Goal: Information Seeking & Learning: Learn about a topic

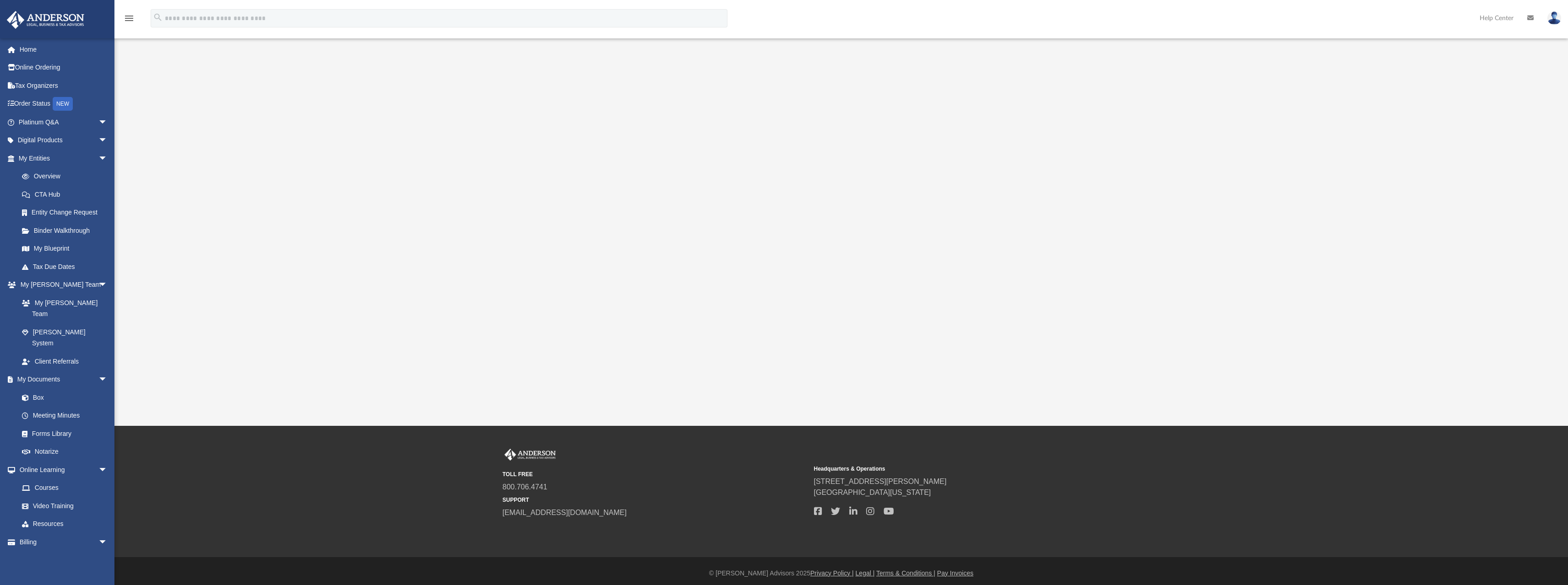
scroll to position [114, 0]
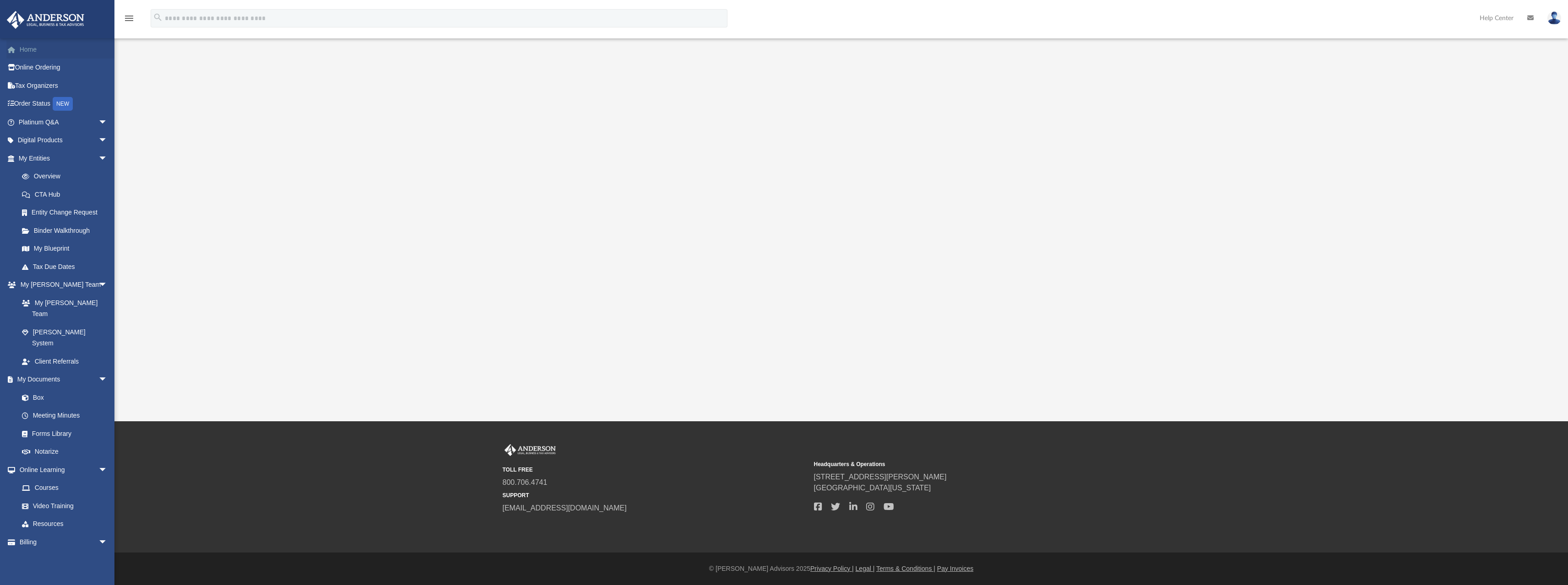
click at [26, 53] on link "Home" at bounding box center [64, 50] width 115 height 18
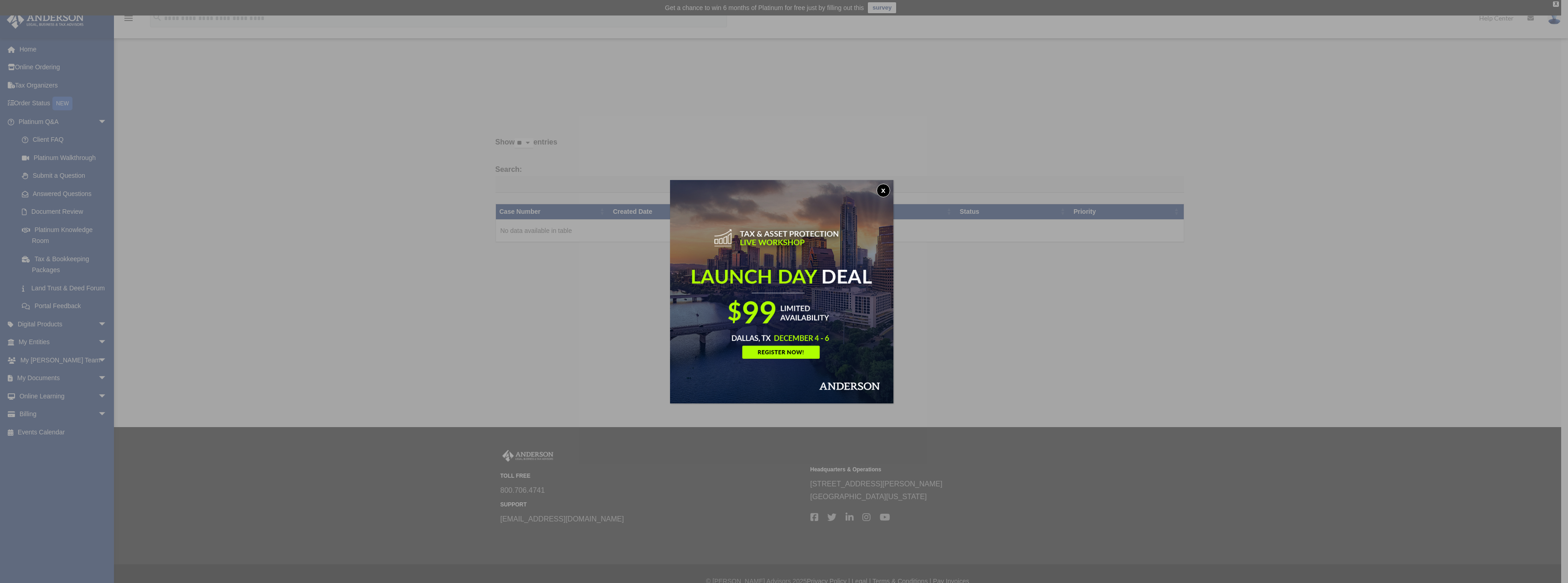
click at [882, 185] on button "x" at bounding box center [883, 190] width 14 height 14
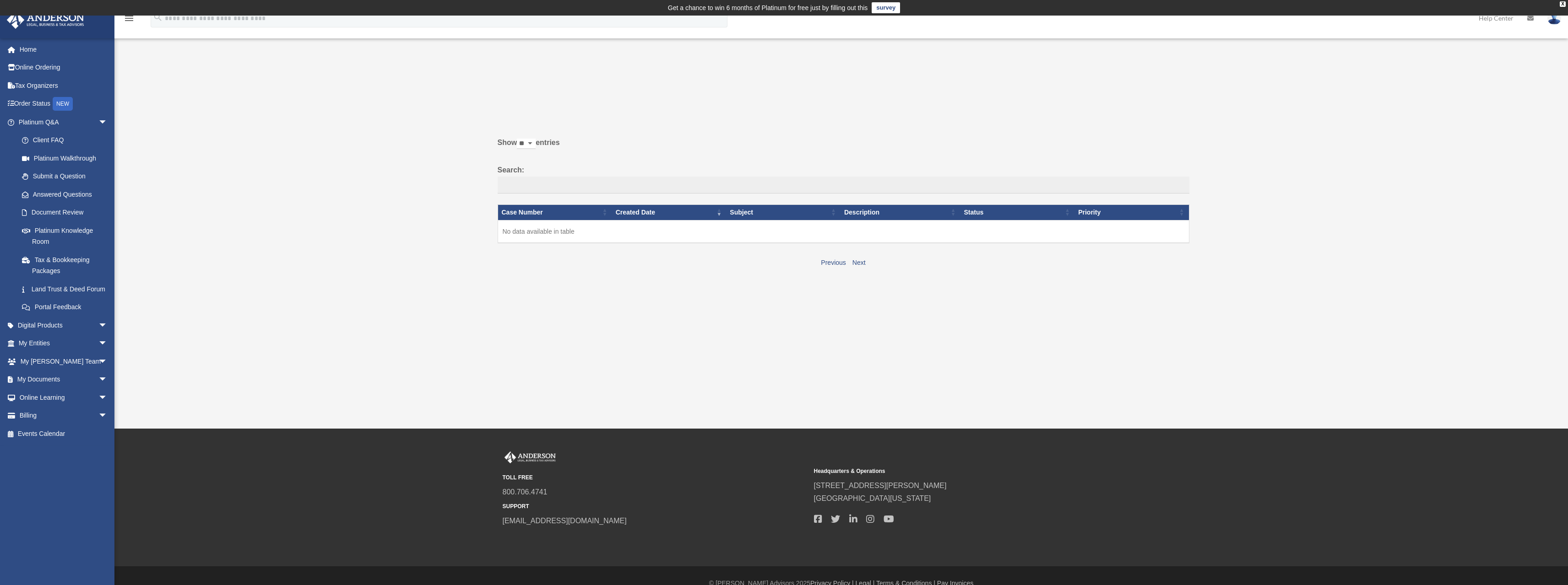
click at [406, 209] on div "Past Questions & Answers protoncse@gmail.com Sign Out protoncse@gmail.com Home …" at bounding box center [784, 185] width 1568 height 214
click at [31, 50] on link "Home" at bounding box center [64, 50] width 115 height 18
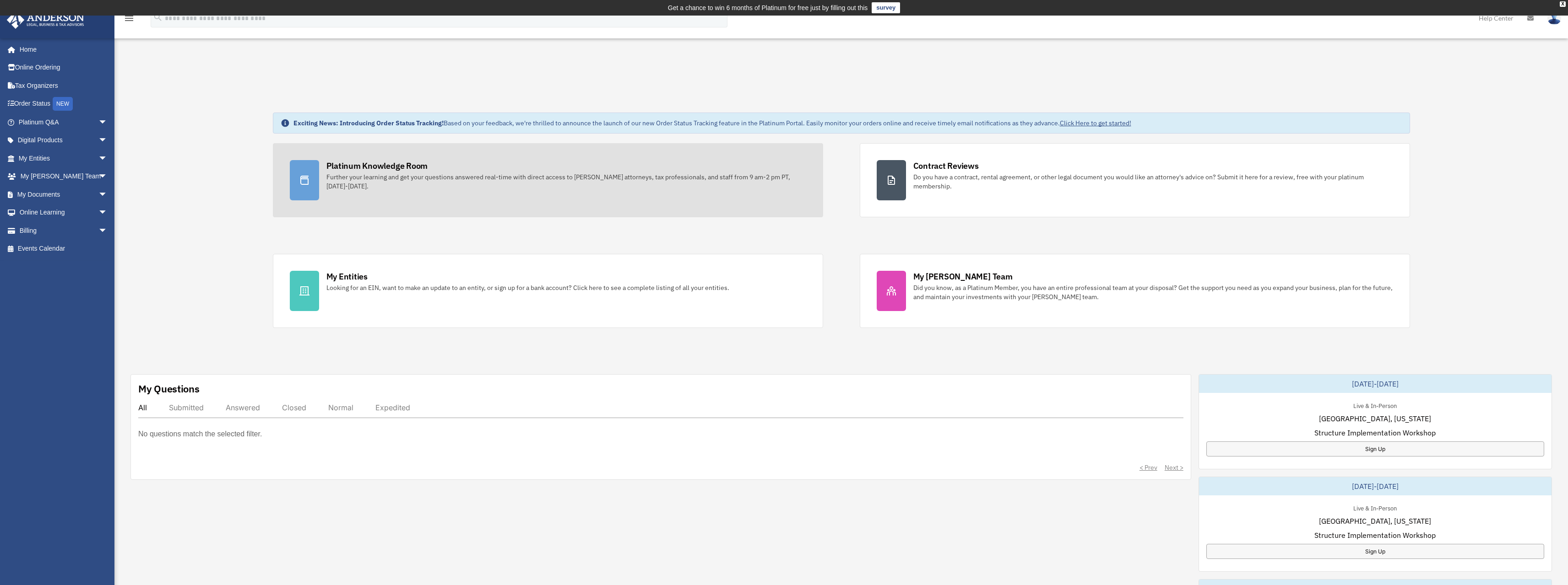
click at [386, 167] on div "Platinum Knowledge Room" at bounding box center [377, 165] width 102 height 11
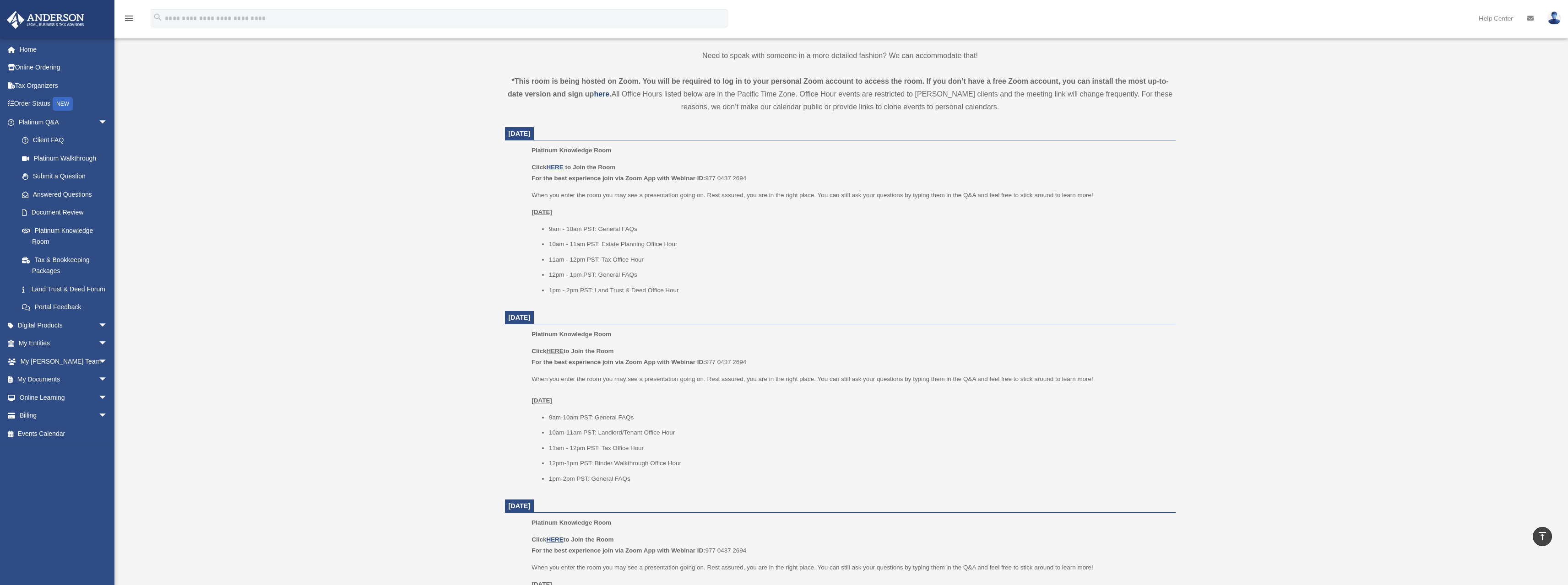
scroll to position [225, 0]
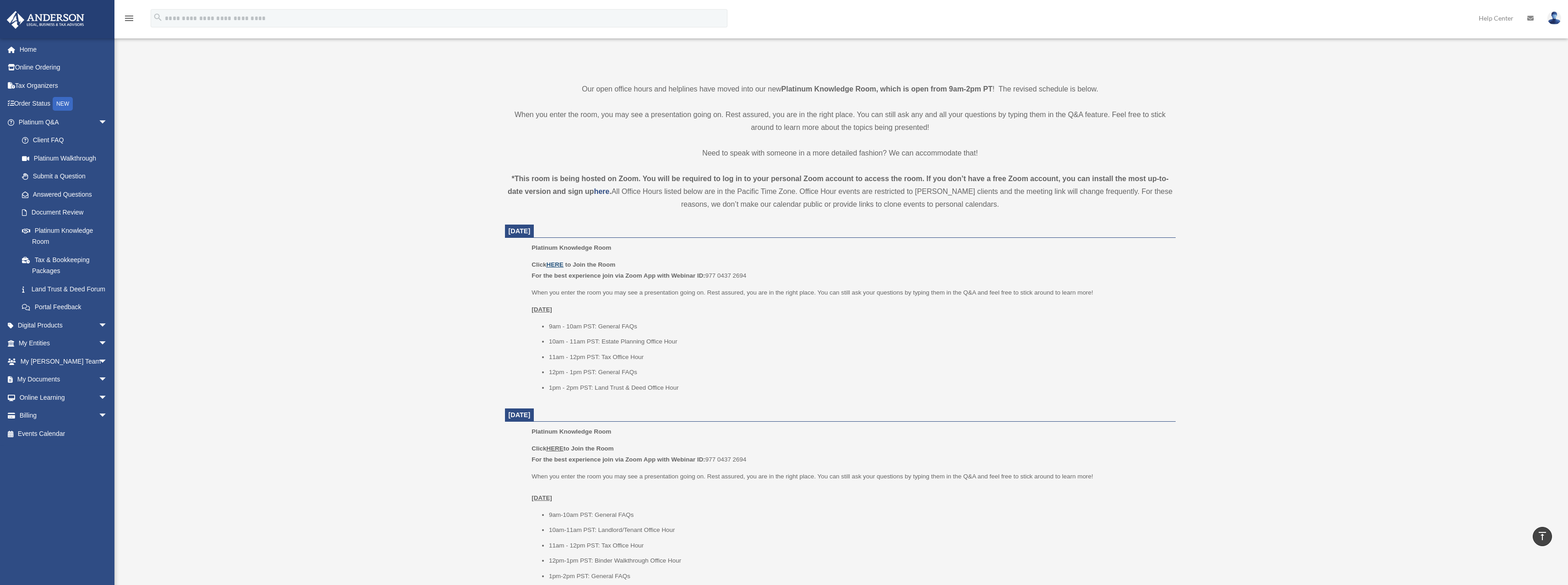
click at [561, 262] on u "HERE" at bounding box center [554, 264] width 17 height 6
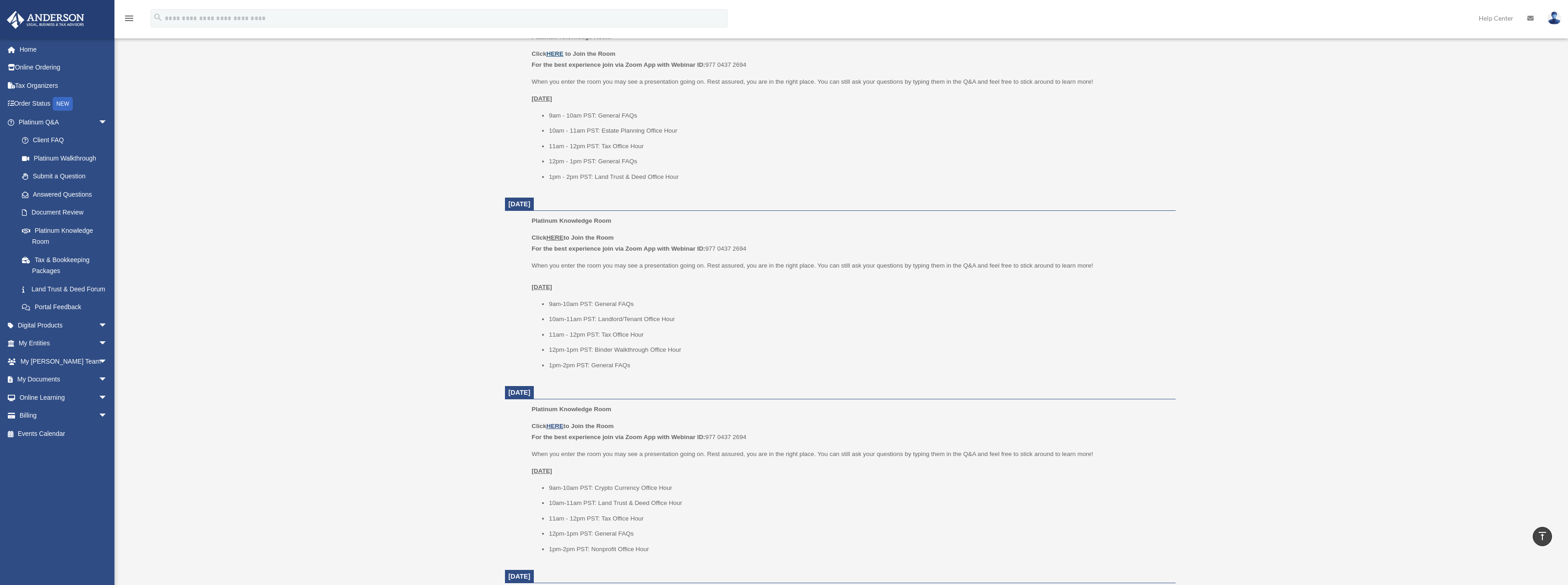
scroll to position [545, 0]
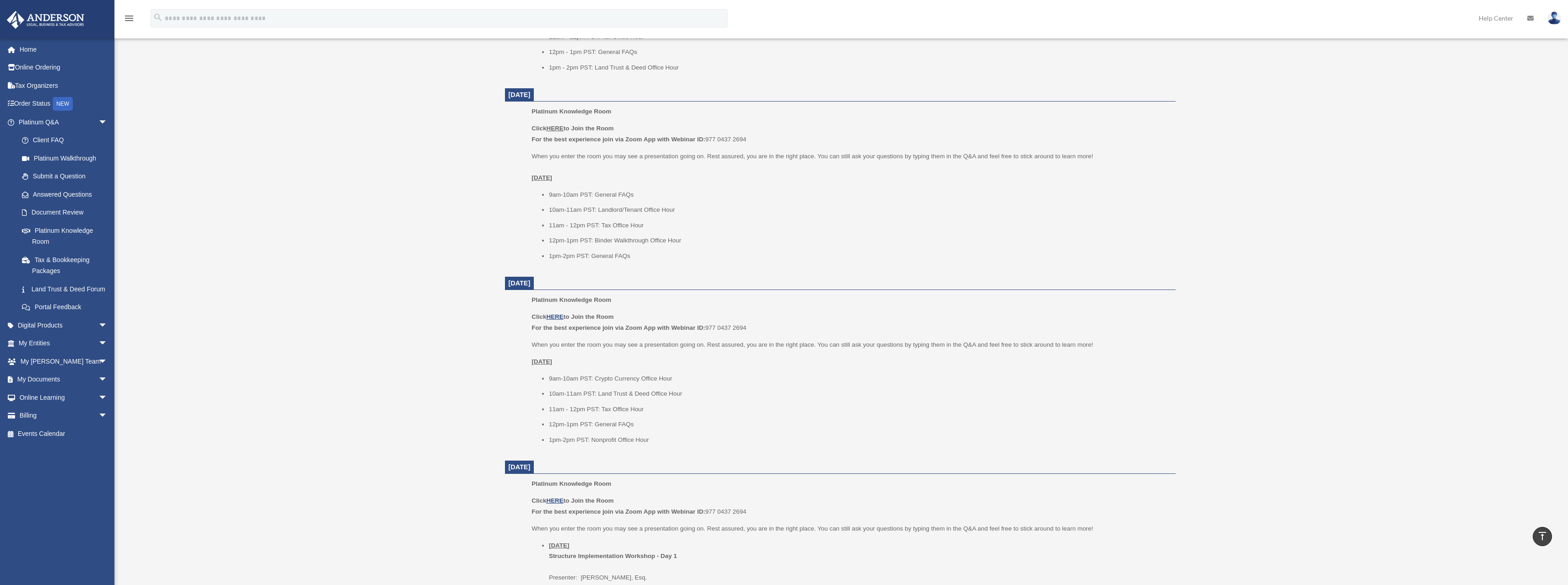
click at [634, 377] on li "9am-10am PST: Crypto Currency Office Hour" at bounding box center [859, 378] width 621 height 11
click at [392, 446] on div "Platinum Knowledge Room [EMAIL_ADDRESS][DOMAIN_NAME] Sign Out [EMAIL_ADDRESS][D…" at bounding box center [784, 199] width 1568 height 1333
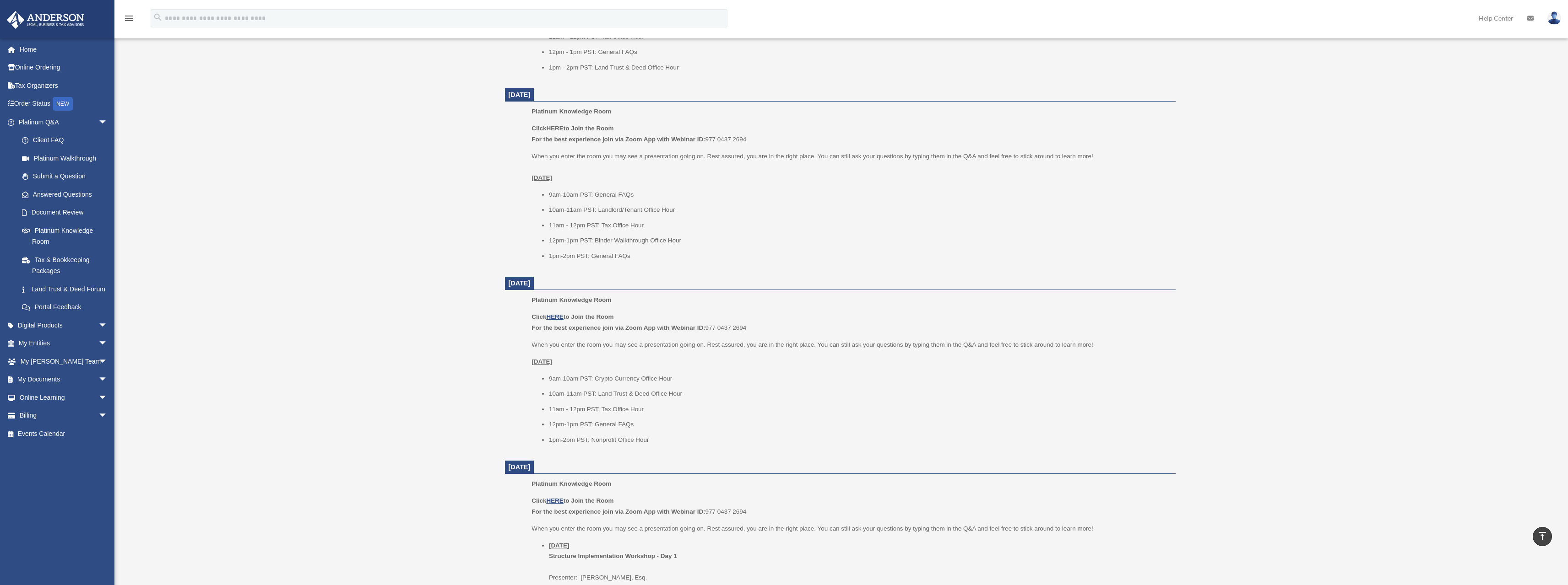
click at [402, 441] on div "Platinum Knowledge Room [EMAIL_ADDRESS][DOMAIN_NAME] Sign Out [EMAIL_ADDRESS][D…" at bounding box center [784, 199] width 1568 height 1333
click at [368, 382] on div "Platinum Knowledge Room [EMAIL_ADDRESS][DOMAIN_NAME] Sign Out [EMAIL_ADDRESS][D…" at bounding box center [784, 199] width 1568 height 1333
click at [530, 92] on span "[DATE]" at bounding box center [520, 95] width 22 height 7
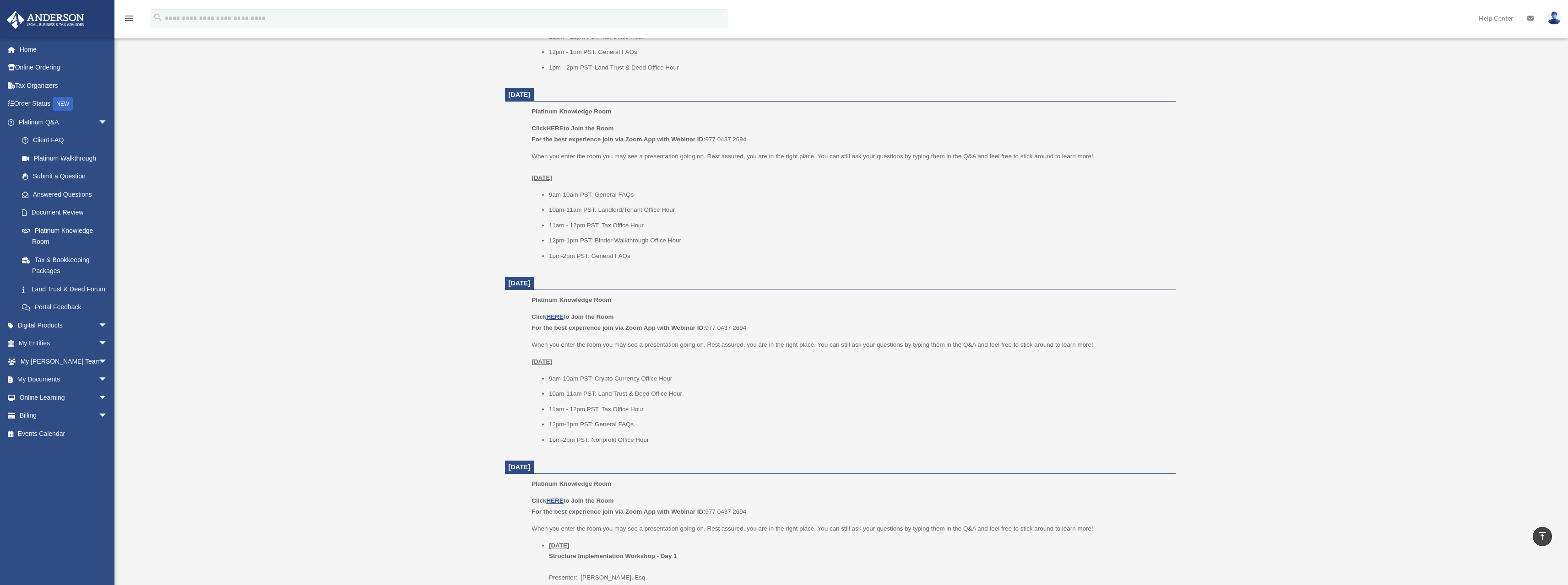
click at [408, 171] on div "Platinum Knowledge Room [EMAIL_ADDRESS][DOMAIN_NAME] Sign Out [EMAIL_ADDRESS][D…" at bounding box center [784, 199] width 1568 height 1333
click at [427, 85] on div "Platinum Knowledge Room [EMAIL_ADDRESS][DOMAIN_NAME] Sign Out [EMAIL_ADDRESS][D…" at bounding box center [784, 199] width 1568 height 1333
click at [529, 93] on span "[DATE]" at bounding box center [520, 95] width 22 height 7
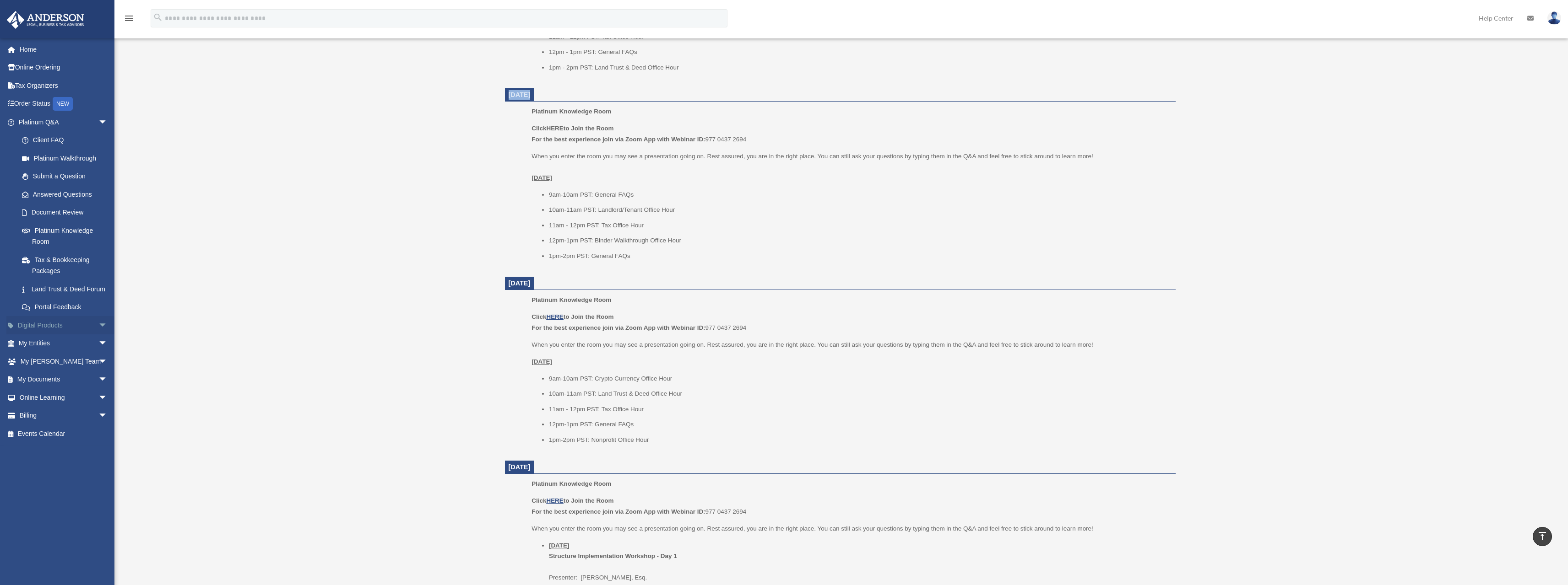
click at [99, 335] on span "arrow_drop_down" at bounding box center [108, 326] width 18 height 18
click at [99, 332] on span "arrow_drop_up" at bounding box center [108, 326] width 18 height 18
click at [343, 249] on div "Platinum Knowledge Room [EMAIL_ADDRESS][DOMAIN_NAME] Sign Out [EMAIL_ADDRESS][D…" at bounding box center [784, 199] width 1568 height 1333
click at [530, 95] on span "[DATE]" at bounding box center [520, 95] width 22 height 7
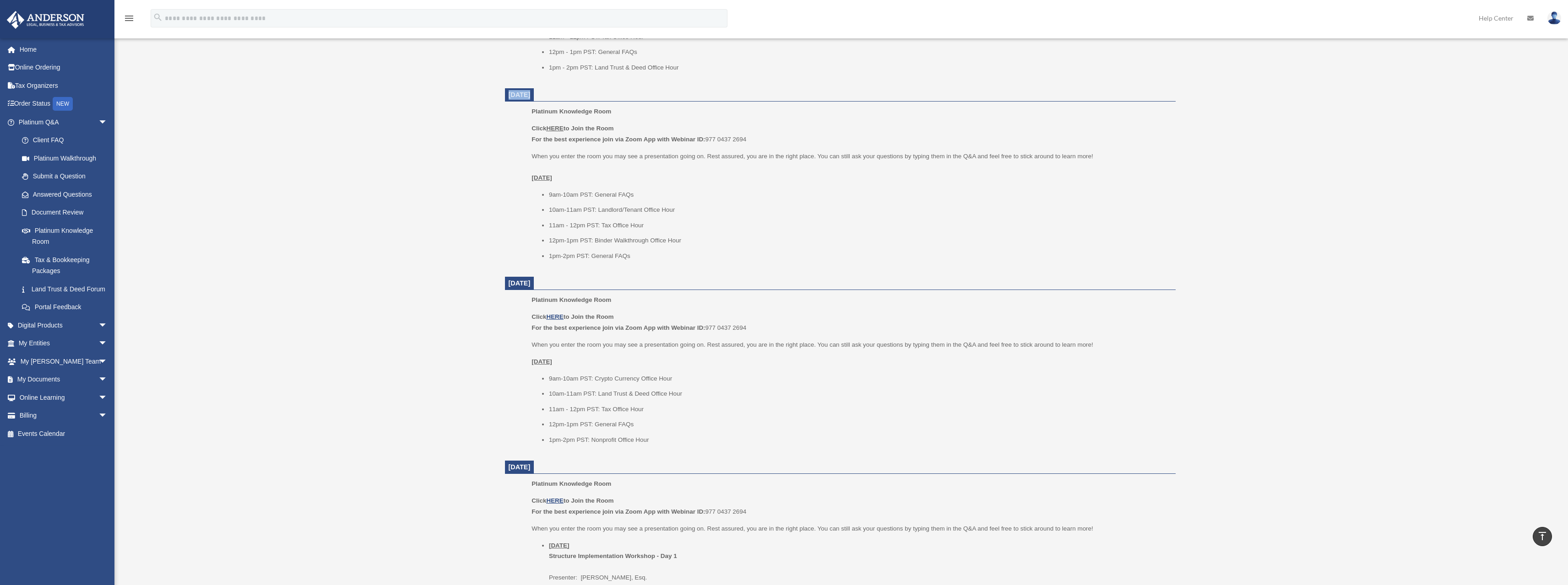
click at [530, 95] on span "[DATE]" at bounding box center [520, 95] width 22 height 7
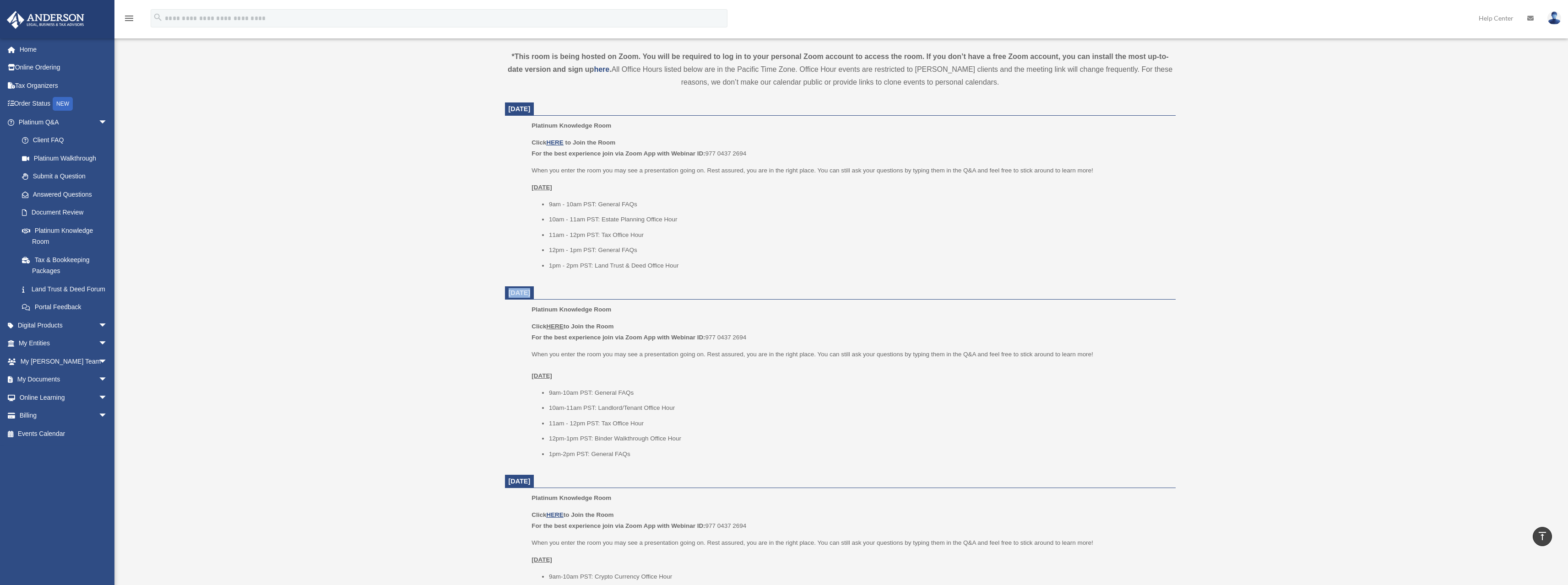
scroll to position [499, 0]
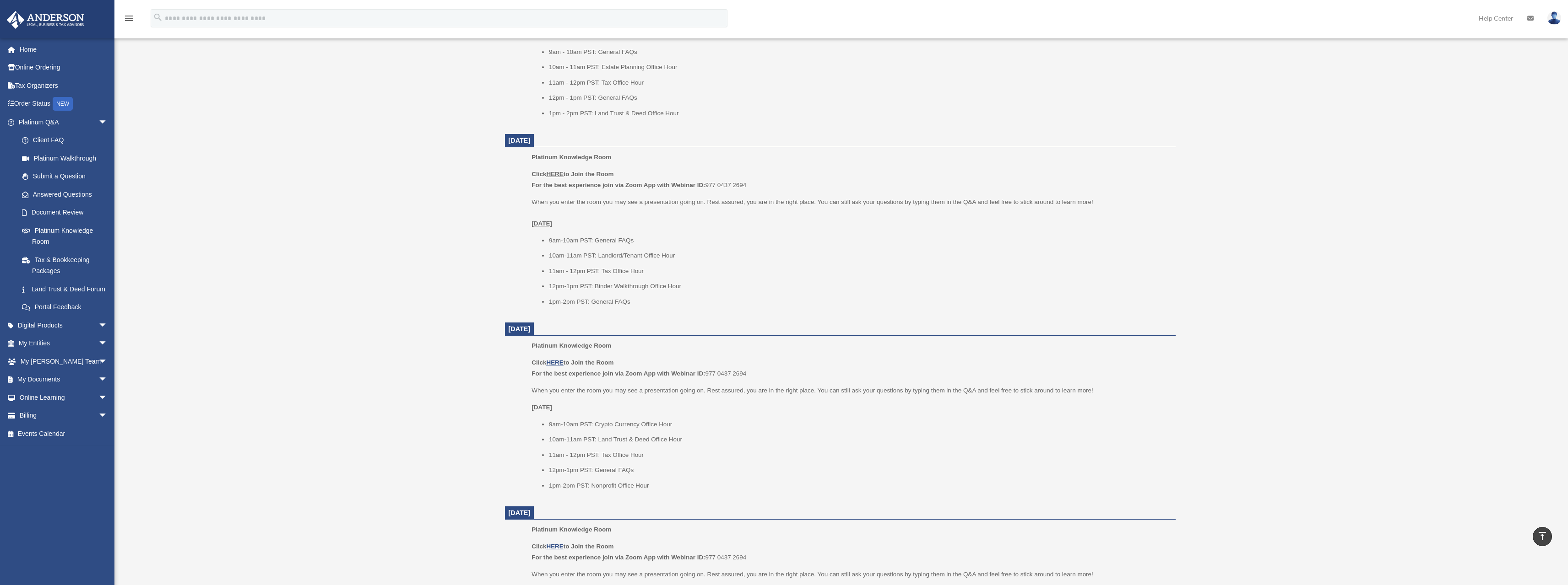
click at [312, 275] on div "Platinum Knowledge Room [EMAIL_ADDRESS][DOMAIN_NAME] Sign Out [EMAIL_ADDRESS][D…" at bounding box center [784, 245] width 1568 height 1333
click at [336, 248] on div "Platinum Knowledge Room [EMAIL_ADDRESS][DOMAIN_NAME] Sign Out [EMAIL_ADDRESS][D…" at bounding box center [784, 245] width 1568 height 1333
click at [530, 139] on span "[DATE]" at bounding box center [520, 140] width 22 height 7
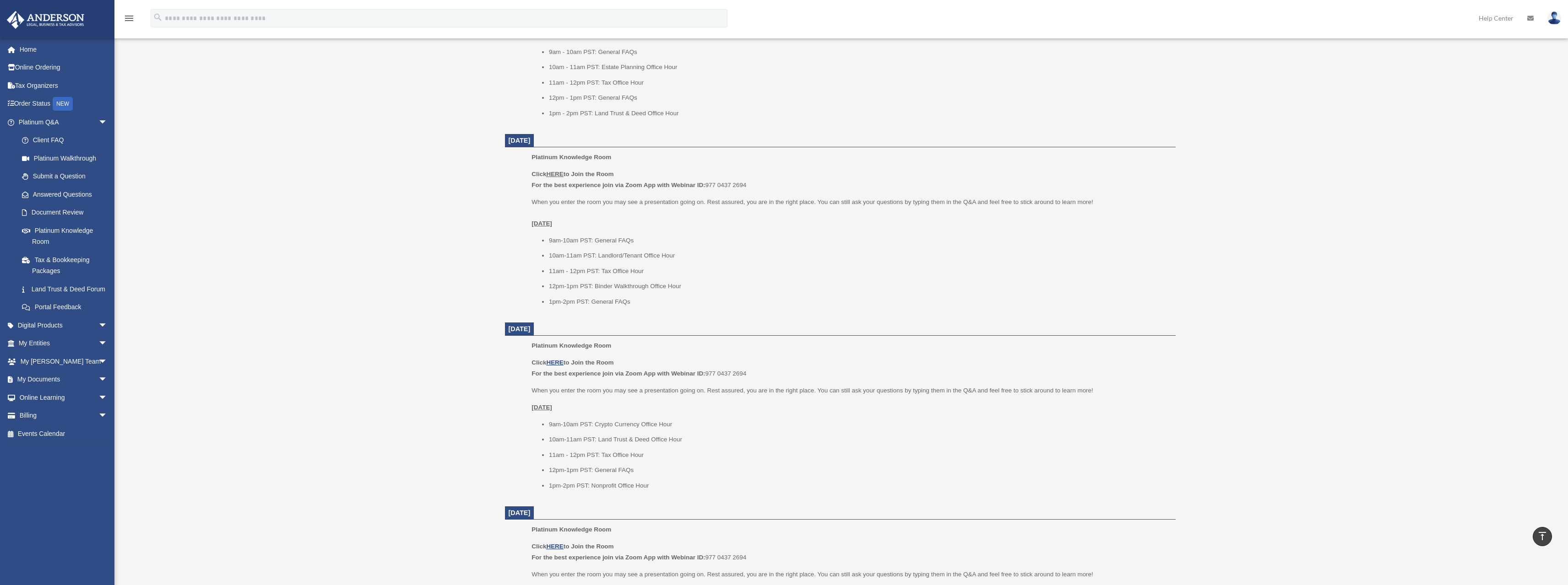
click at [530, 139] on span "[DATE]" at bounding box center [520, 140] width 22 height 7
click at [1342, 275] on div "Platinum Knowledge Room [EMAIL_ADDRESS][DOMAIN_NAME] Sign Out [EMAIL_ADDRESS][D…" at bounding box center [784, 245] width 1568 height 1333
click at [1327, 385] on div "Platinum Knowledge Room [EMAIL_ADDRESS][DOMAIN_NAME] Sign Out [EMAIL_ADDRESS][D…" at bounding box center [784, 245] width 1568 height 1333
click at [530, 139] on span "[DATE]" at bounding box center [520, 140] width 22 height 7
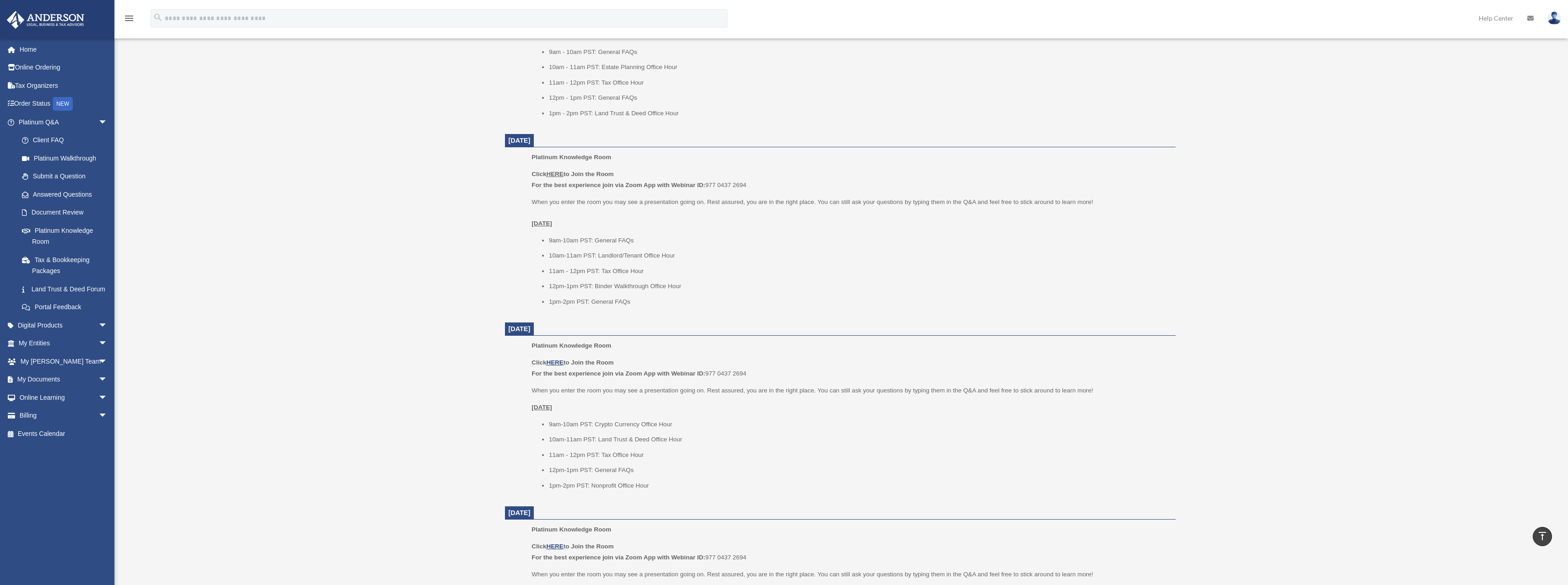
click at [530, 139] on span "[DATE]" at bounding box center [520, 140] width 22 height 7
click at [76, 352] on link "My Entities arrow_drop_down" at bounding box center [64, 343] width 115 height 18
click at [35, 352] on link "My Entities arrow_drop_down" at bounding box center [64, 343] width 115 height 18
click at [99, 353] on span "arrow_drop_down" at bounding box center [108, 343] width 18 height 18
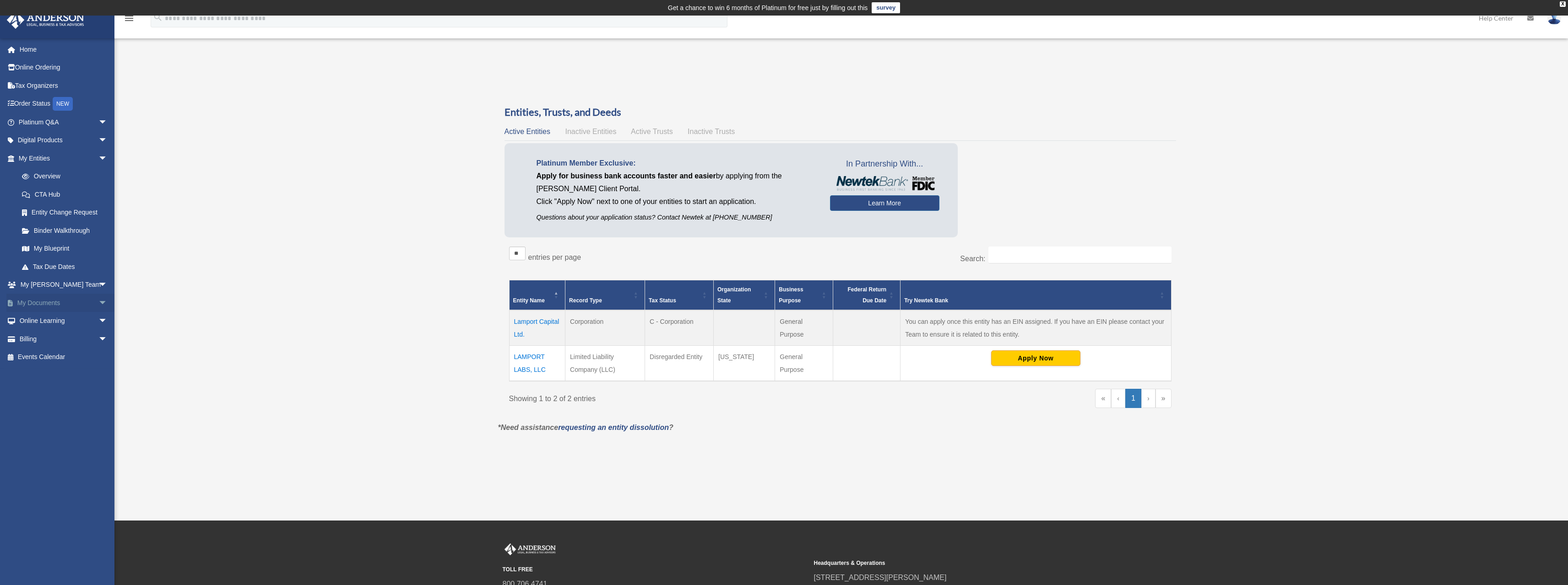
click at [40, 302] on link "My Documents arrow_drop_down" at bounding box center [64, 303] width 115 height 18
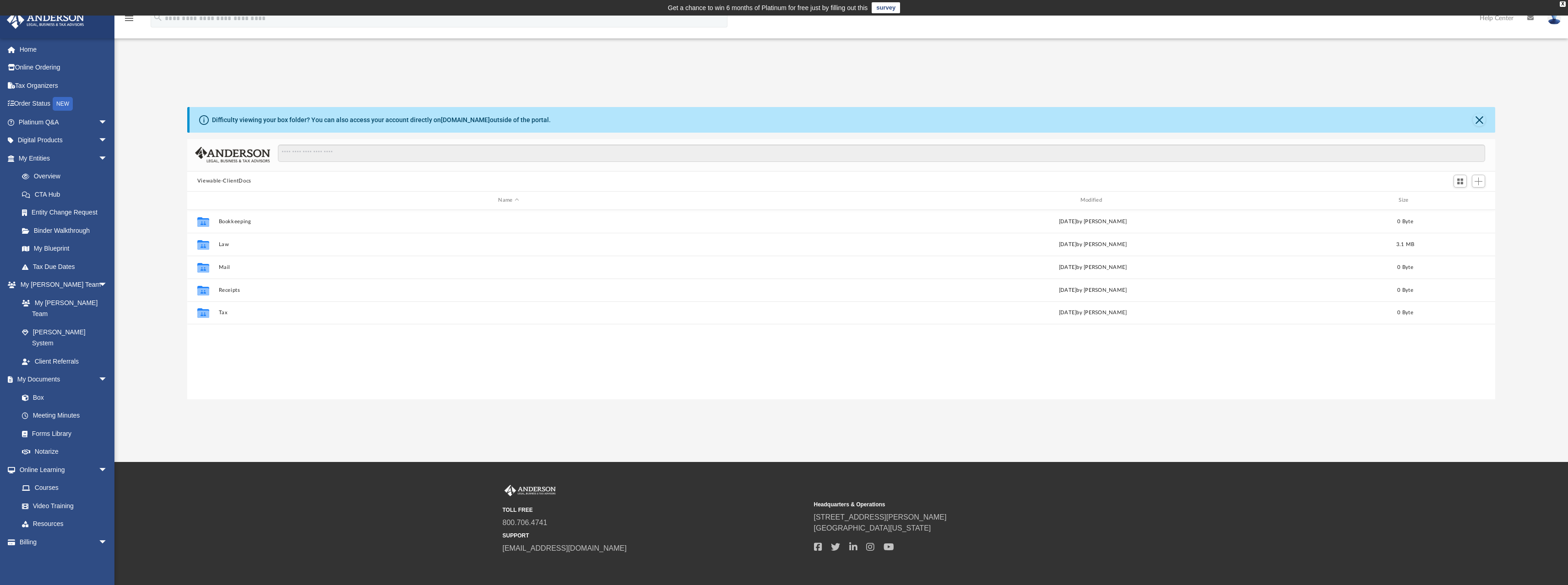
scroll to position [201, 1301]
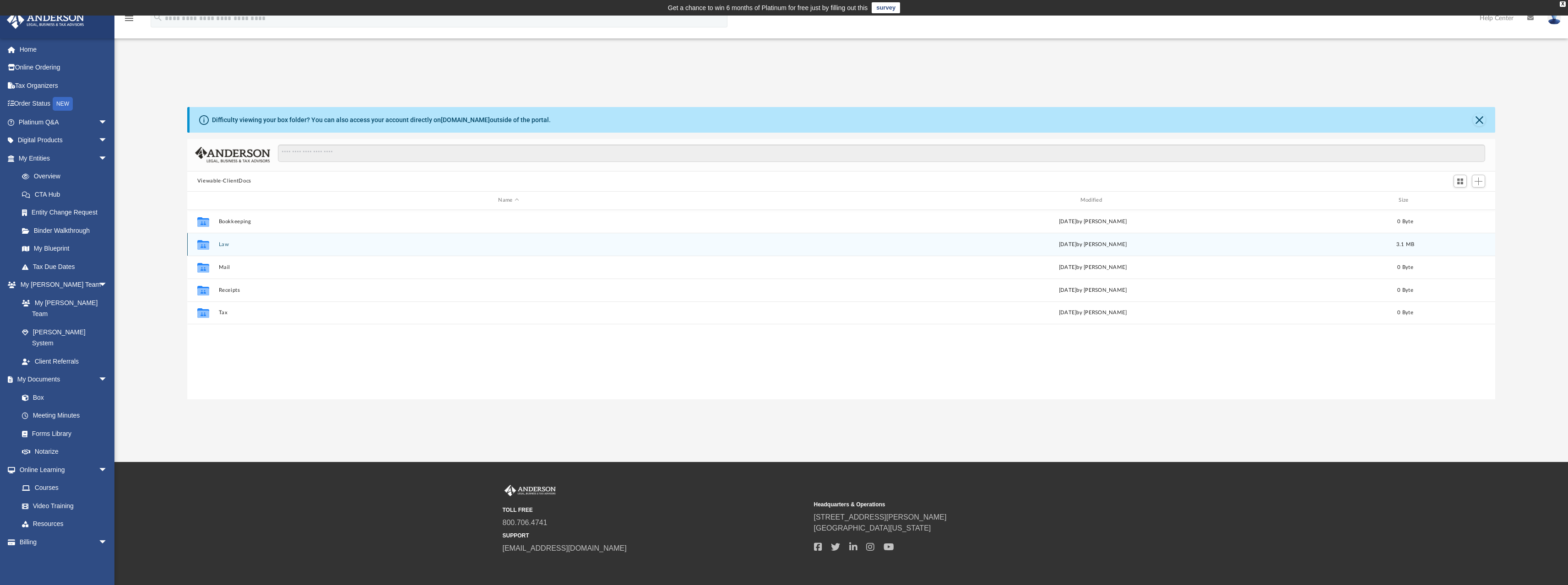
click at [228, 250] on div "Collaborated Folder Law [DATE] by [PERSON_NAME] 3.1 MB" at bounding box center [841, 244] width 1309 height 23
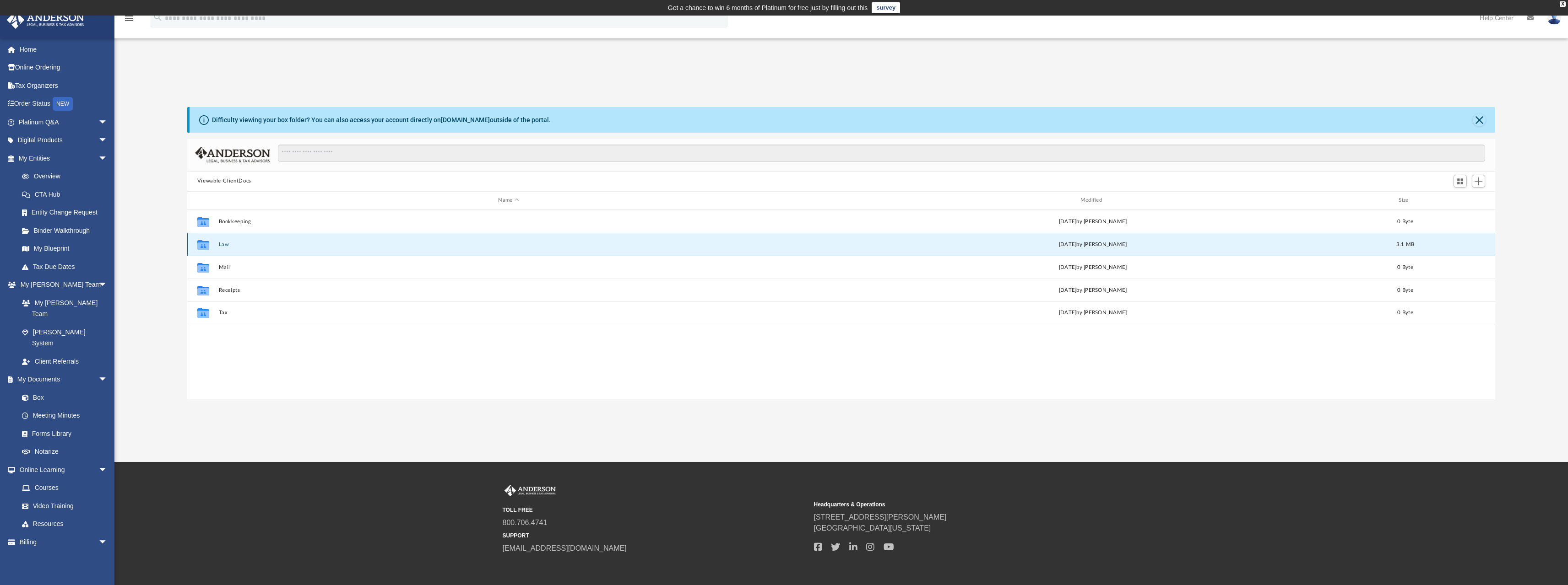
click at [227, 247] on button "Law" at bounding box center [508, 244] width 580 height 6
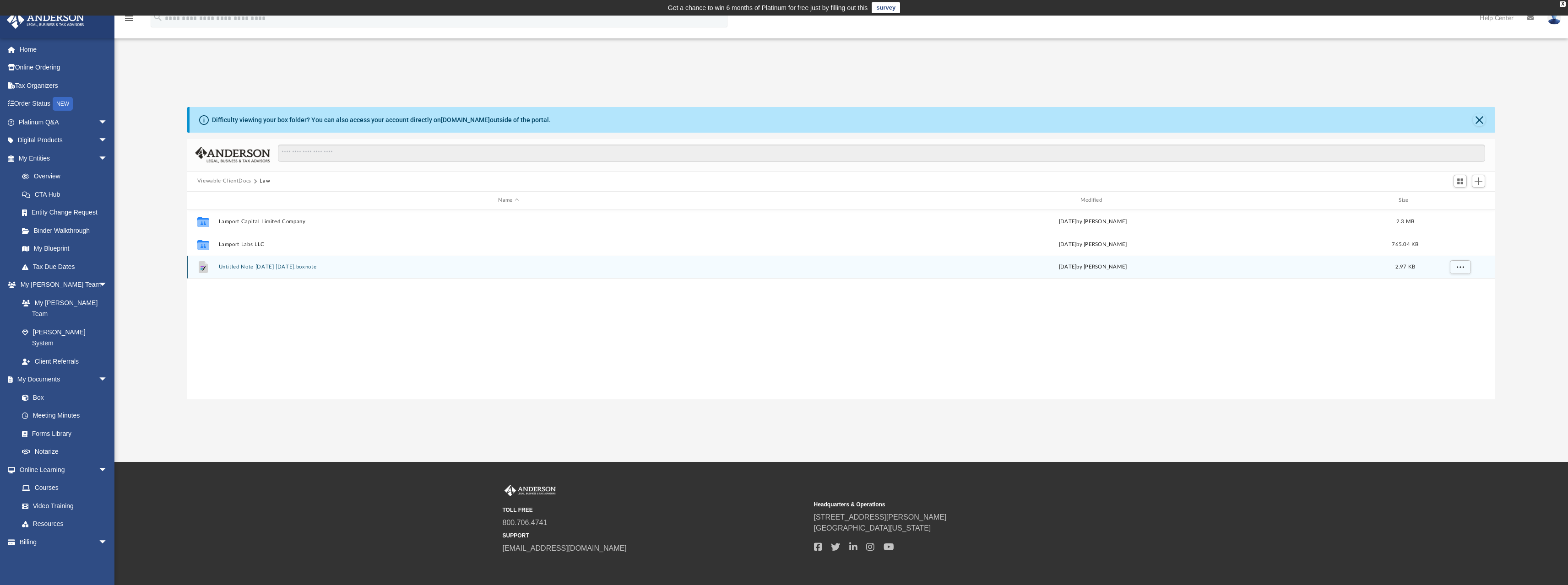
click at [308, 272] on div "File Untitled Note 2025-09-10 08.19.05.boxnote Wed Sep 10 2025 by Joel Tucker 2…" at bounding box center [841, 267] width 1309 height 23
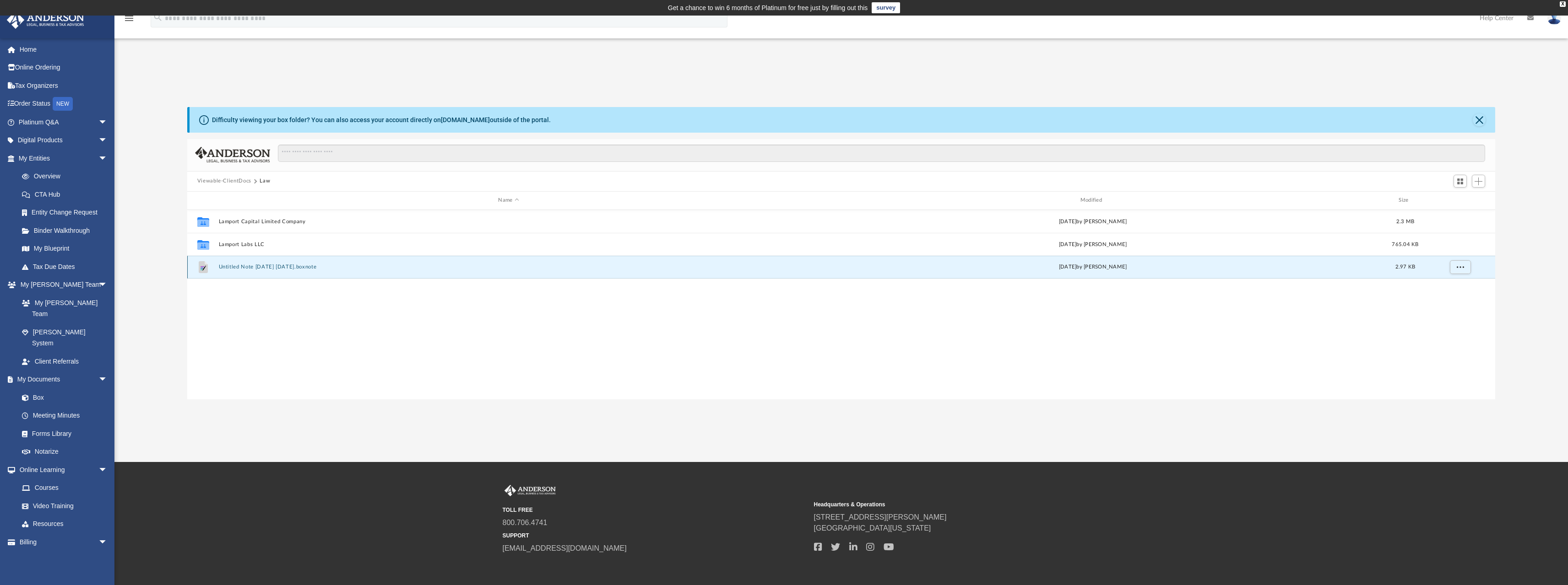
click at [308, 269] on button "Untitled Note 2025-09-10 08.19.05.boxnote" at bounding box center [508, 267] width 580 height 6
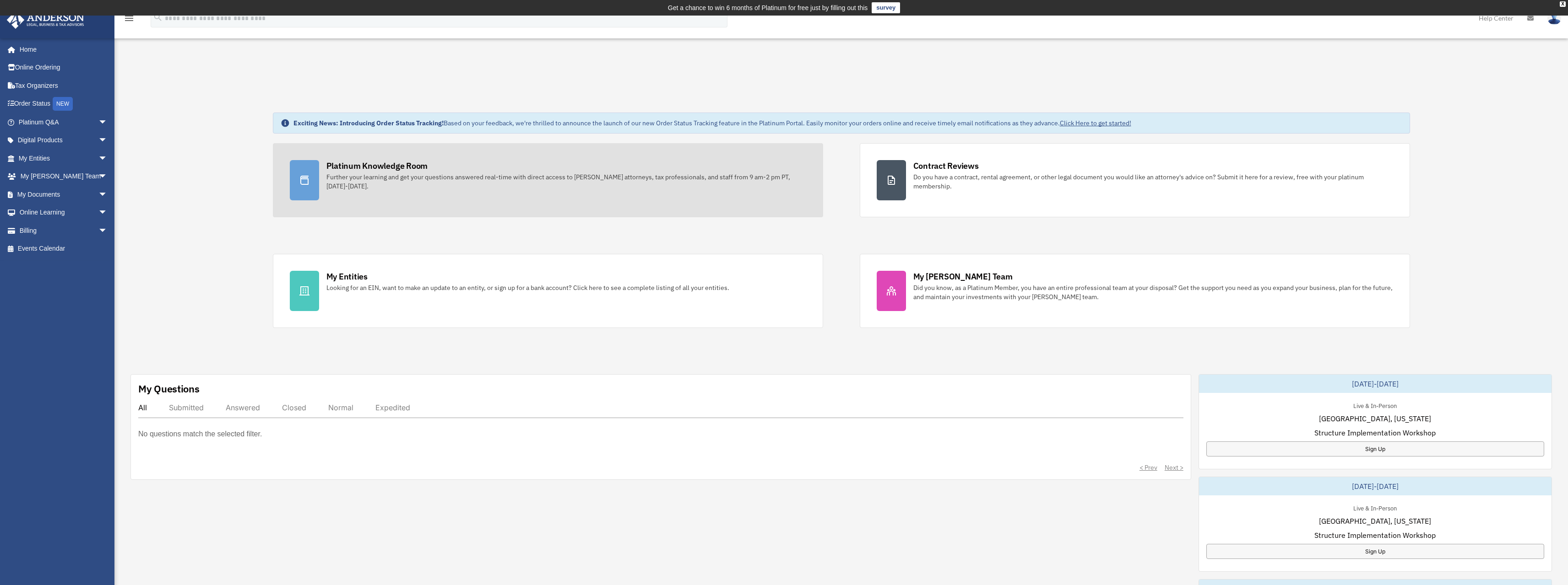
click at [361, 168] on div "Platinum Knowledge Room" at bounding box center [377, 165] width 102 height 11
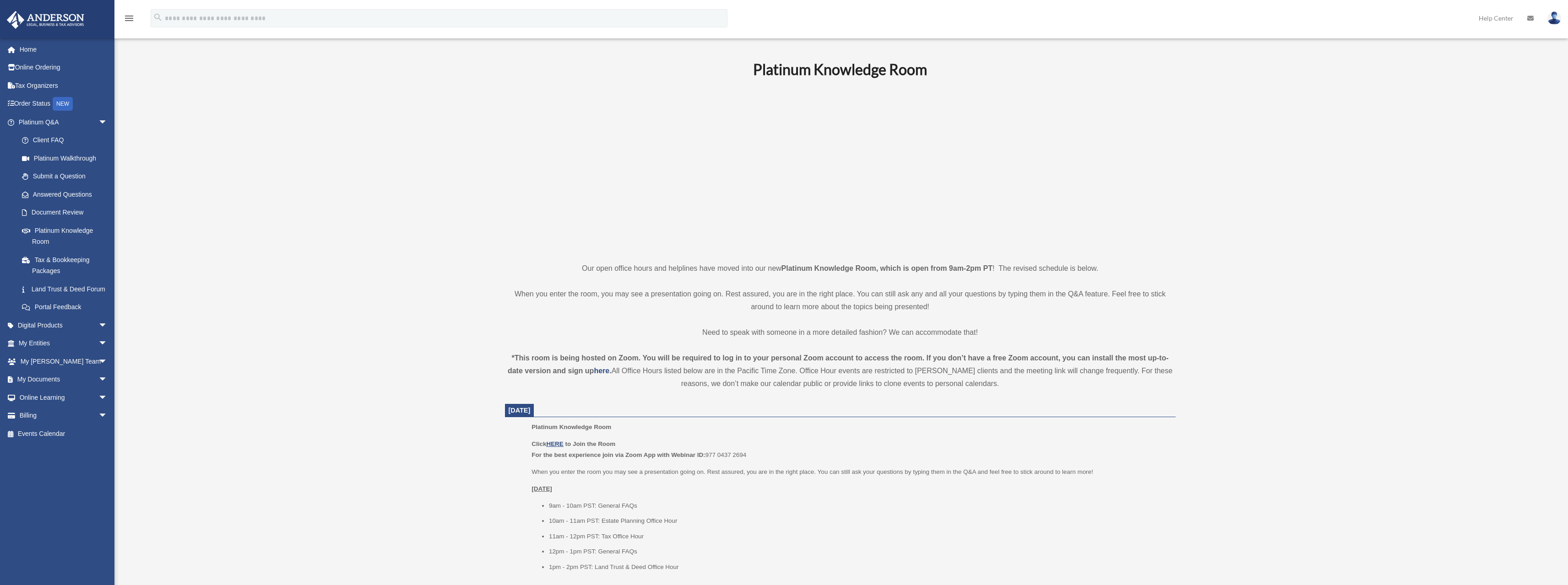
scroll to position [91, 0]
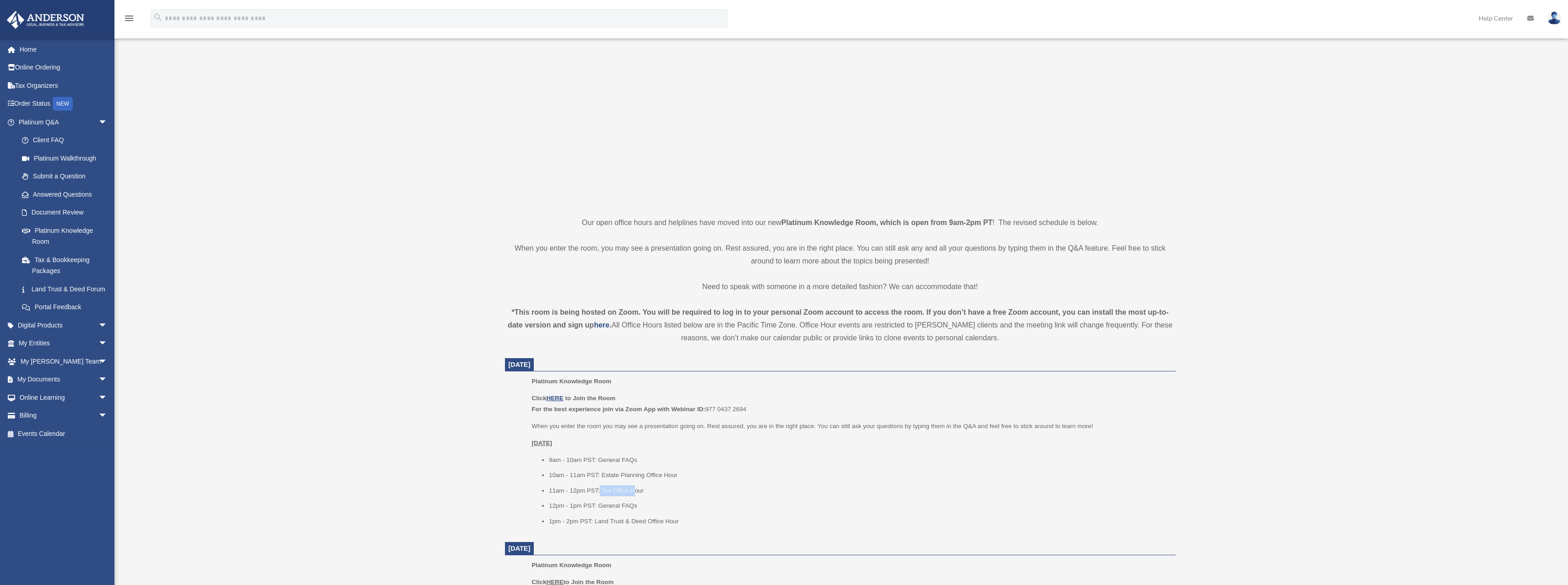
drag, startPoint x: 599, startPoint y: 488, endPoint x: 663, endPoint y: 485, distance: 64.1
click at [662, 485] on li "11am - 12pm PST: Tax Office Hour" at bounding box center [859, 491] width 621 height 11
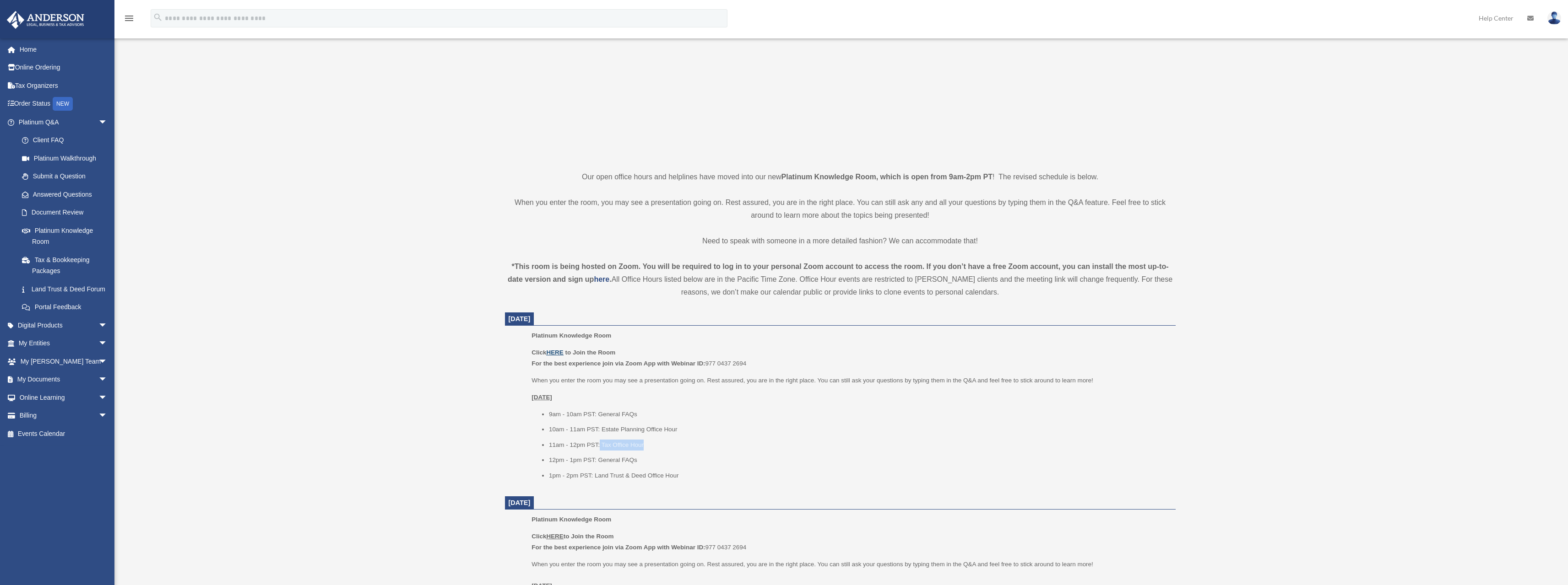
click at [553, 350] on u "HERE" at bounding box center [554, 352] width 17 height 6
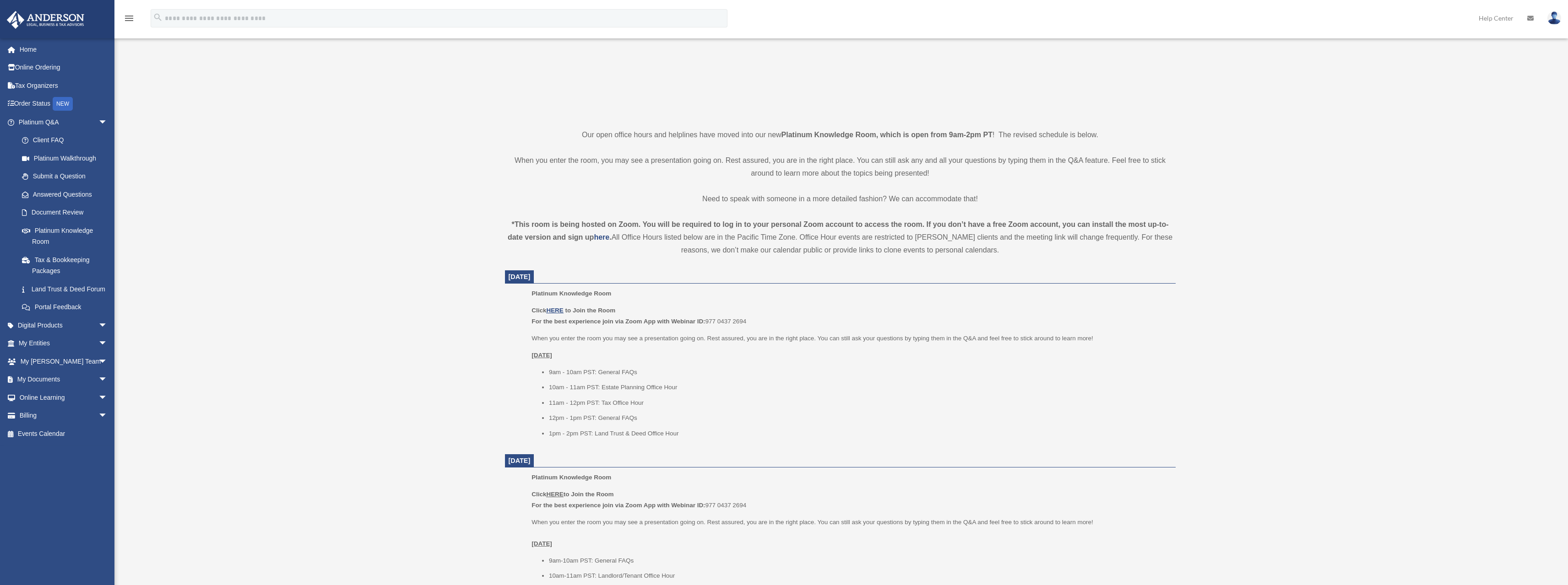
scroll to position [229, 0]
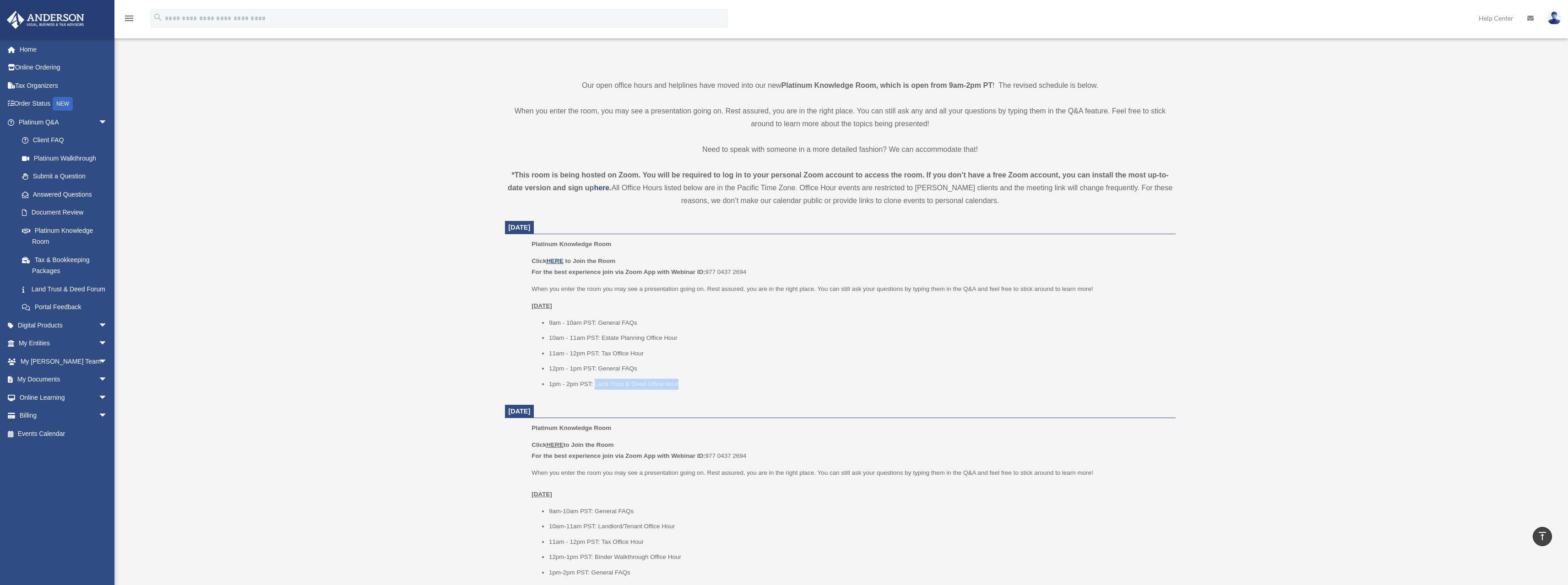
drag, startPoint x: 594, startPoint y: 385, endPoint x: 703, endPoint y: 385, distance: 109.0
click at [703, 386] on li "1pm - 2pm PST: Land Trust & Deed Office Hour" at bounding box center [859, 384] width 621 height 11
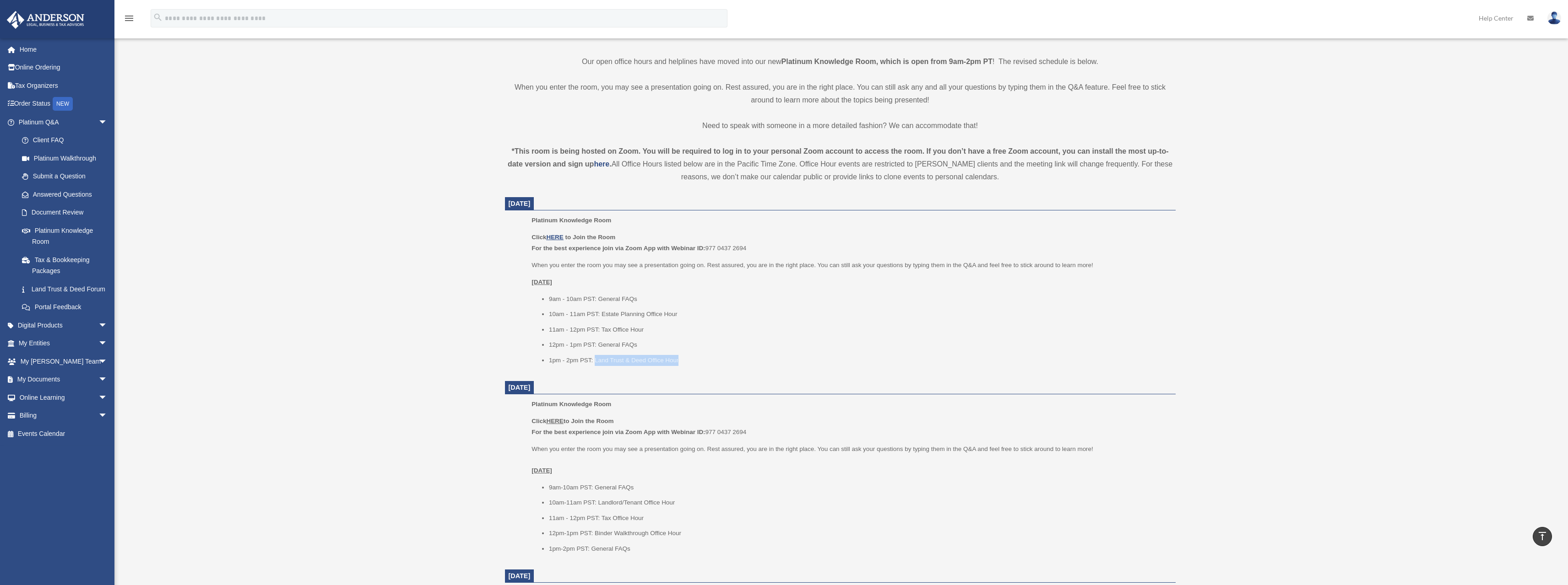
scroll to position [274, 0]
